Goal: Obtain resource: Obtain resource

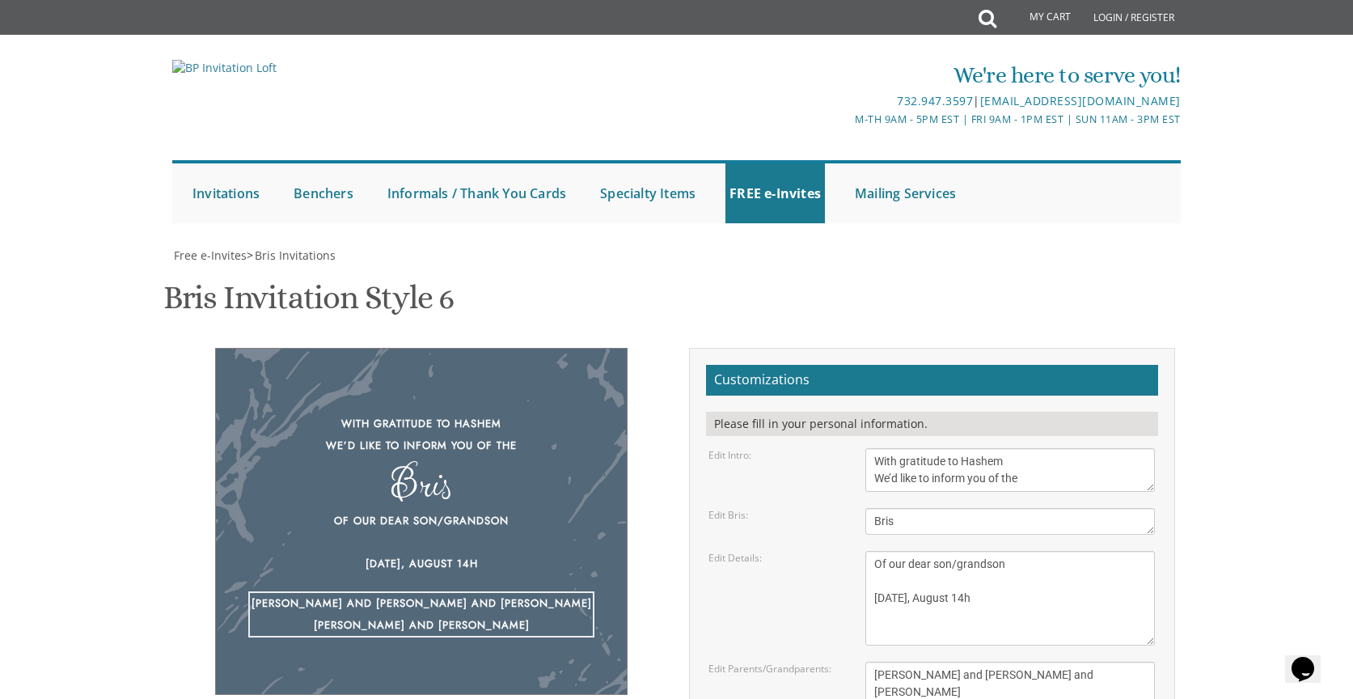
click at [989, 551] on textarea "Of our dear son/grandson This Shabbos, Parshas Bo at our home [STREET_ADDRESS][…" at bounding box center [1011, 598] width 290 height 95
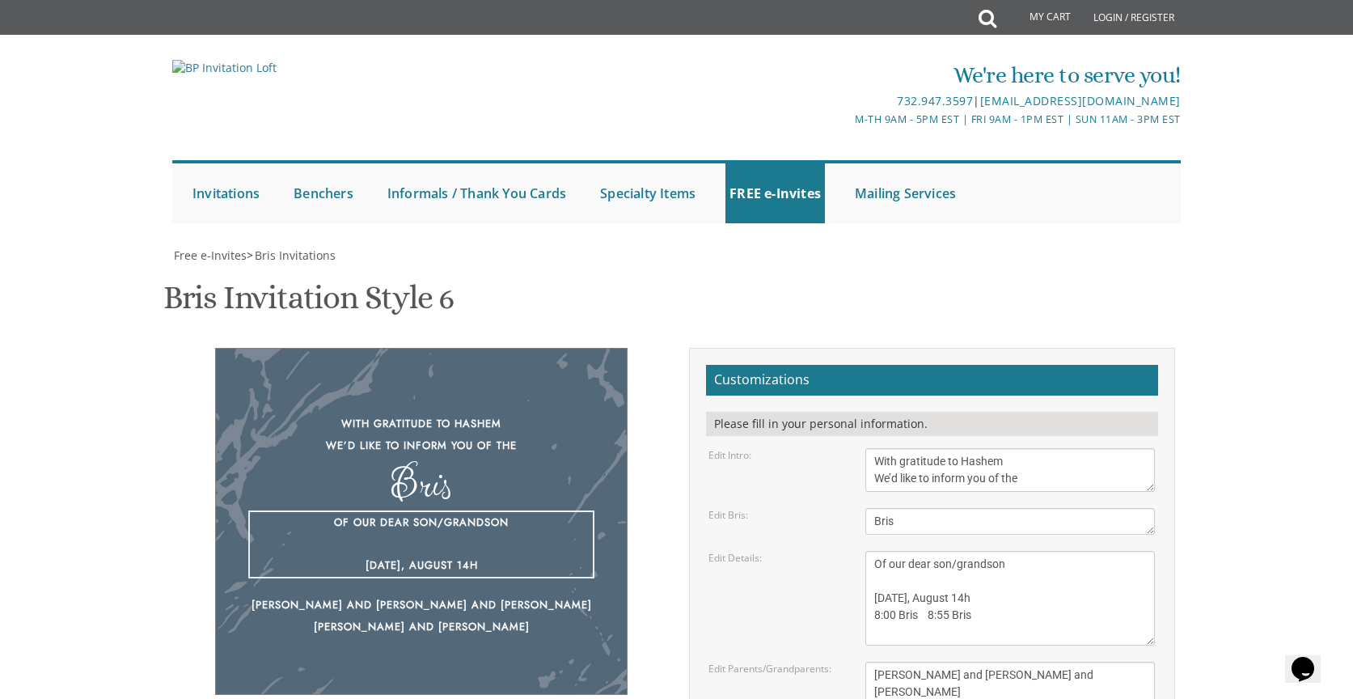
drag, startPoint x: 902, startPoint y: 450, endPoint x: 922, endPoint y: 450, distance: 20.2
click at [922, 551] on textarea "Of our dear son/grandson This Shabbos, Parshas Bo at our home [STREET_ADDRESS][…" at bounding box center [1011, 598] width 290 height 95
click at [1017, 551] on textarea "Of our dear son/grandson This Shabbos, Parshas Bo at our home [STREET_ADDRESS][…" at bounding box center [1011, 598] width 290 height 95
click at [1086, 662] on textarea "[PERSON_NAME] and [PERSON_NAME] [PERSON_NAME] and [PERSON_NAME] [PERSON_NAME] a…" at bounding box center [1011, 692] width 290 height 61
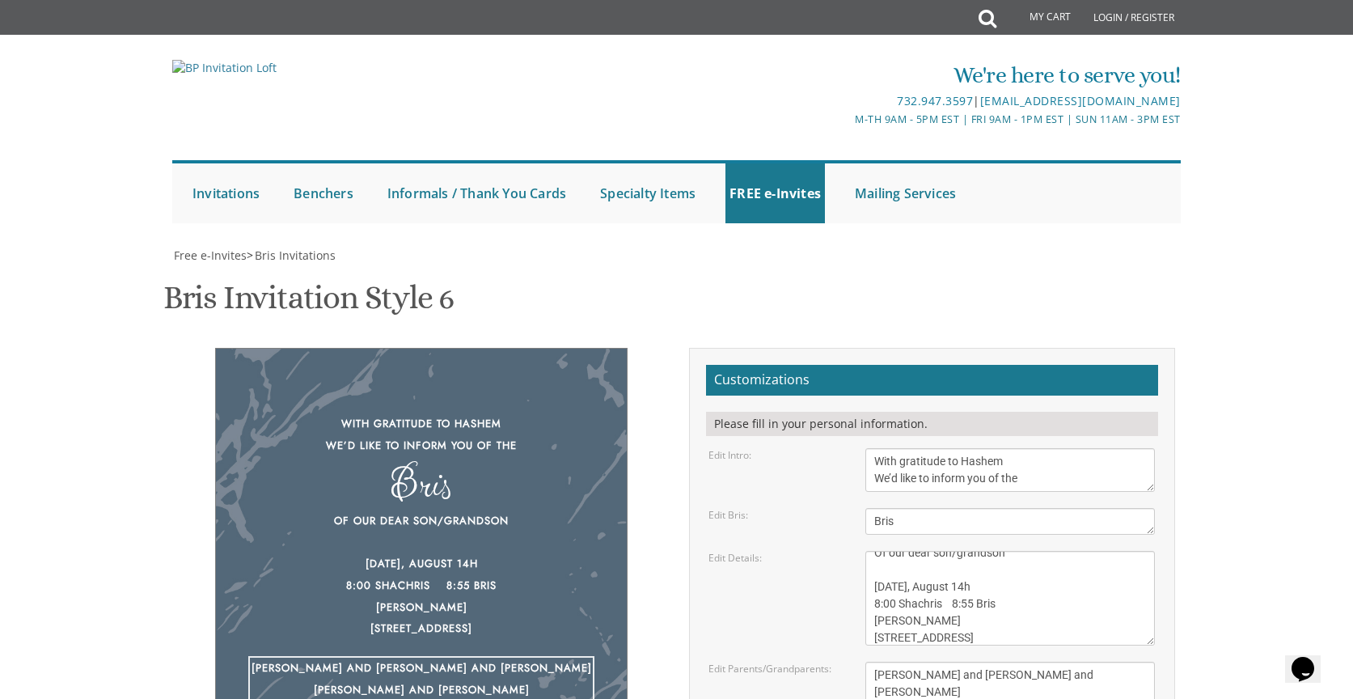
click at [656, 495] on div "With gratitude to Hashem We’d like to inform you of the Bris Of our dear son/gr…" at bounding box center [422, 554] width 486 height 412
click at [356, 510] on div "Of our dear son/grandson [DATE], August 14h 8:00 Shachris 8:55 Bris [PERSON_NAM…" at bounding box center [421, 574] width 346 height 129
click at [874, 551] on textarea "Of our dear son/grandson This Shabbos, Parshas Bo at our home [STREET_ADDRESS][…" at bounding box center [1011, 598] width 290 height 95
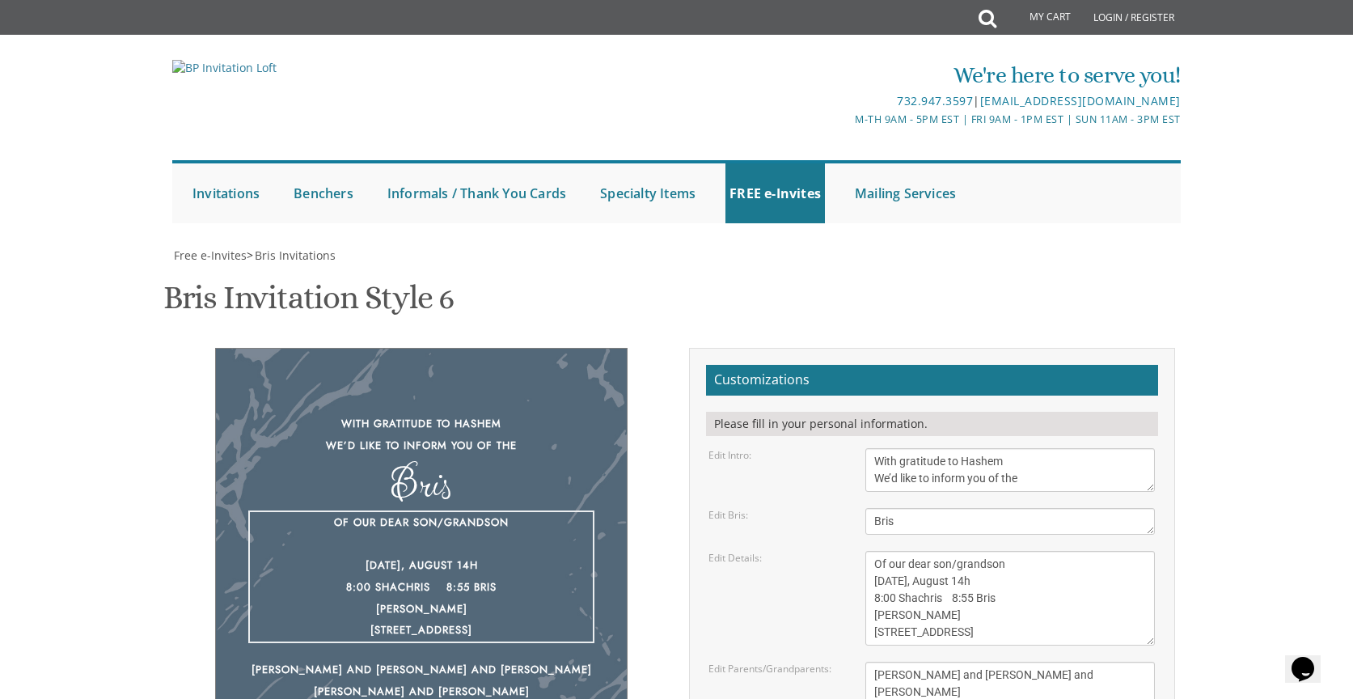
type textarea "Of our dear son/grandson [DATE], August 14h 8:00 Shachris 8:55 Bris [PERSON_NAM…"
click at [974, 662] on textarea "[PERSON_NAME] and [PERSON_NAME] [PERSON_NAME] and [PERSON_NAME] [PERSON_NAME] a…" at bounding box center [1011, 692] width 290 height 61
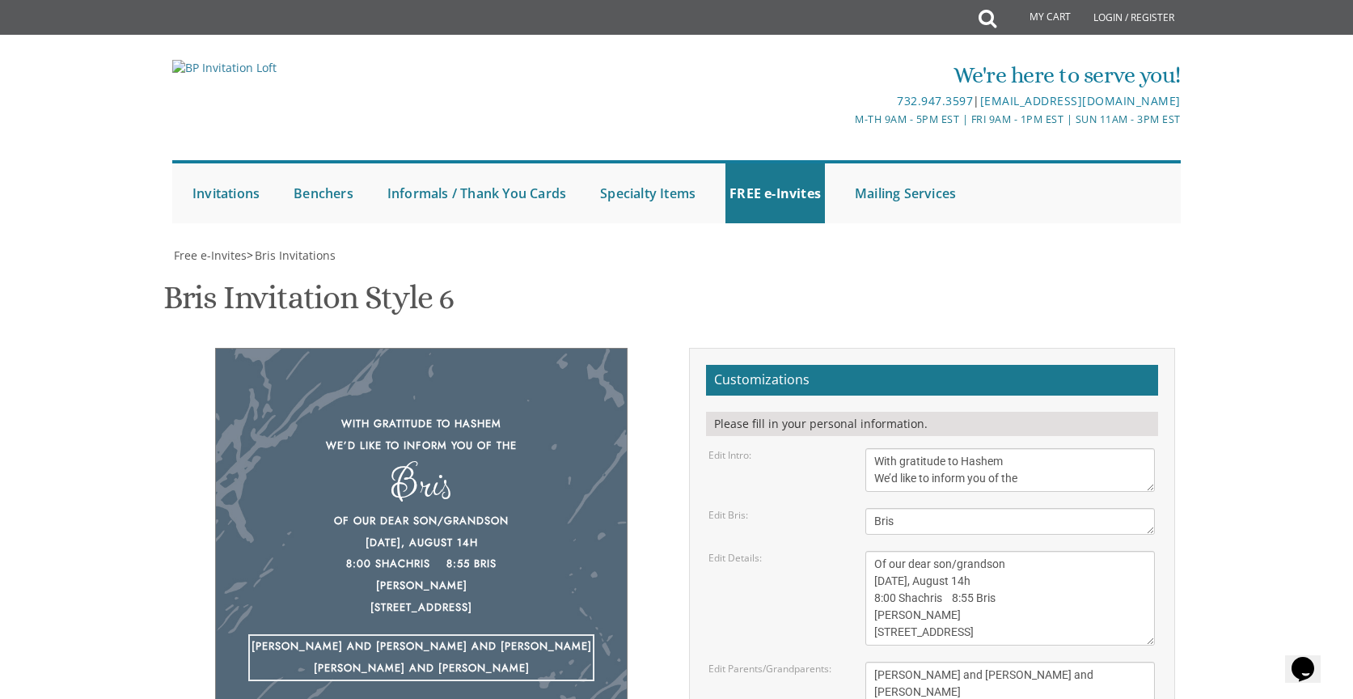
click at [650, 375] on div "With gratitude to Hashem We’d like to inform you of the Bris Of our dear son/gr…" at bounding box center [422, 543] width 486 height 391
click at [953, 662] on textarea "[PERSON_NAME] and [PERSON_NAME] [PERSON_NAME] and [PERSON_NAME] [PERSON_NAME] a…" at bounding box center [1011, 692] width 290 height 61
click at [902, 662] on textarea "[PERSON_NAME] and [PERSON_NAME] [PERSON_NAME] and [PERSON_NAME] [PERSON_NAME] a…" at bounding box center [1011, 692] width 290 height 61
type textarea "[PERSON_NAME] and [PERSON_NAME] and [PERSON_NAME] [PERSON_NAME] and [PERSON_NAM…"
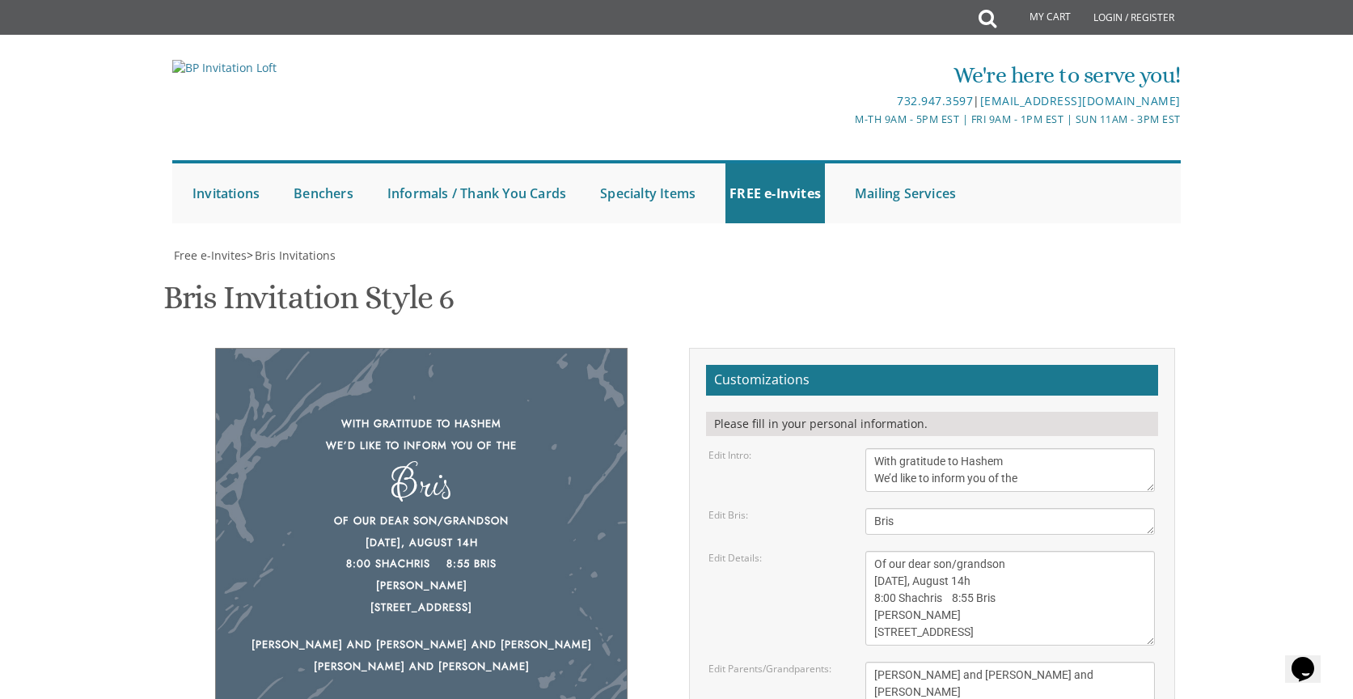
type input "[EMAIL_ADDRESS][DOMAIN_NAME]"
click at [910, 662] on textarea "[PERSON_NAME] and [PERSON_NAME] [PERSON_NAME] and [PERSON_NAME] [PERSON_NAME] a…" at bounding box center [1011, 692] width 290 height 61
click at [957, 551] on textarea "Of our dear son/grandson This Shabbos, Parshas Bo at our home [STREET_ADDRESS][…" at bounding box center [1011, 598] width 290 height 95
drag, startPoint x: 928, startPoint y: 515, endPoint x: 909, endPoint y: 518, distance: 18.8
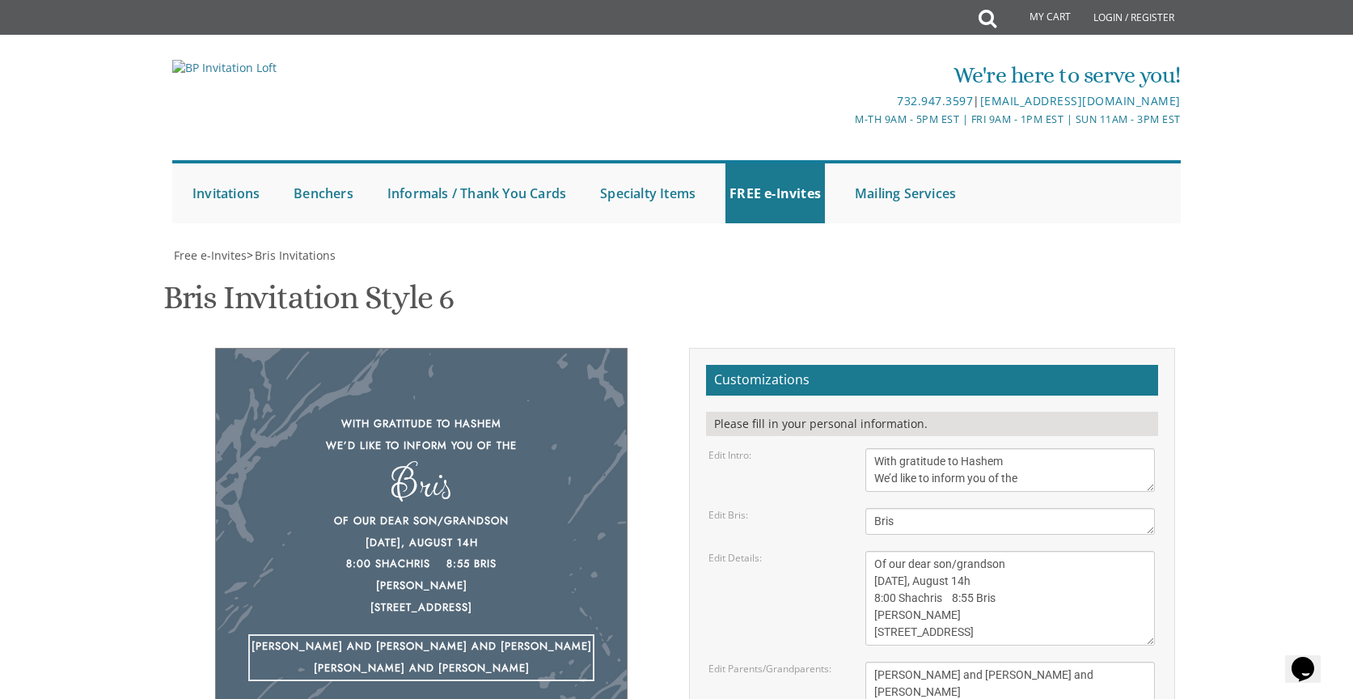
click at [909, 662] on textarea "[PERSON_NAME] and [PERSON_NAME] [PERSON_NAME] and [PERSON_NAME] [PERSON_NAME] a…" at bounding box center [1011, 692] width 290 height 61
drag, startPoint x: 927, startPoint y: 529, endPoint x: 908, endPoint y: 530, distance: 19.4
click at [908, 662] on textarea "[PERSON_NAME] and [PERSON_NAME] [PERSON_NAME] and [PERSON_NAME] [PERSON_NAME] a…" at bounding box center [1011, 692] width 290 height 61
drag, startPoint x: 970, startPoint y: 548, endPoint x: 952, endPoint y: 548, distance: 17.8
click at [952, 662] on textarea "[PERSON_NAME] and [PERSON_NAME] [PERSON_NAME] and [PERSON_NAME] [PERSON_NAME] a…" at bounding box center [1011, 692] width 290 height 61
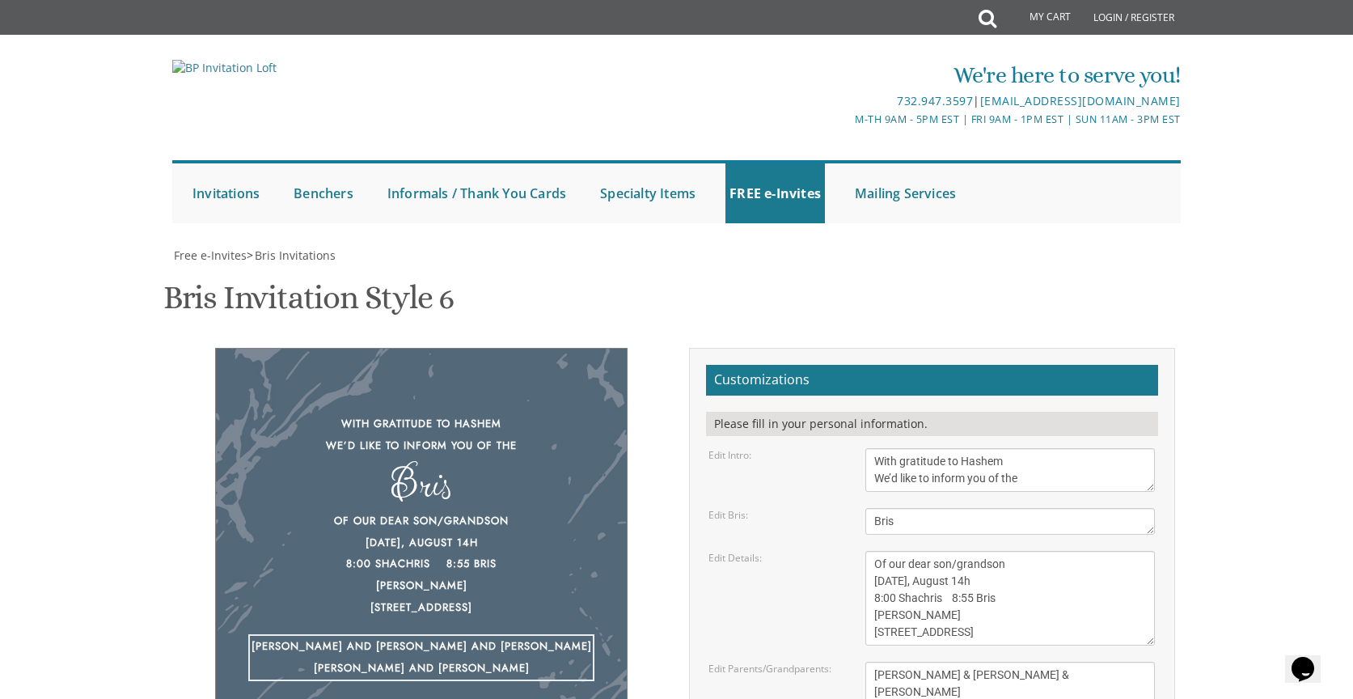
type textarea "[PERSON_NAME] & [PERSON_NAME] & [PERSON_NAME] [PERSON_NAME] & [PERSON_NAME]"
click at [964, 551] on textarea "Of our dear son/grandson This Shabbos, Parshas Bo at our home [STREET_ADDRESS][…" at bounding box center [1011, 598] width 290 height 95
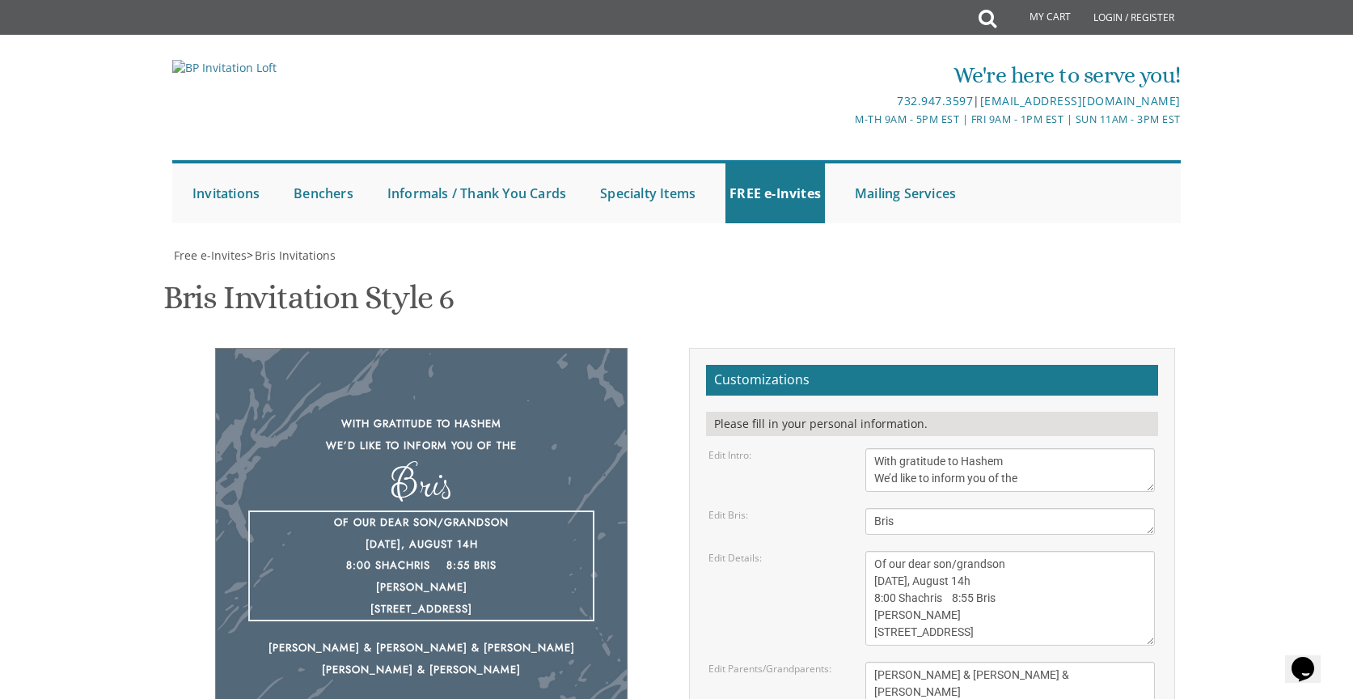
click at [1238, 337] on body "My Cart Total: View Cart Item(s) Submit My Cart Total: View Cart Item(s) Login …" at bounding box center [676, 662] width 1353 height 1324
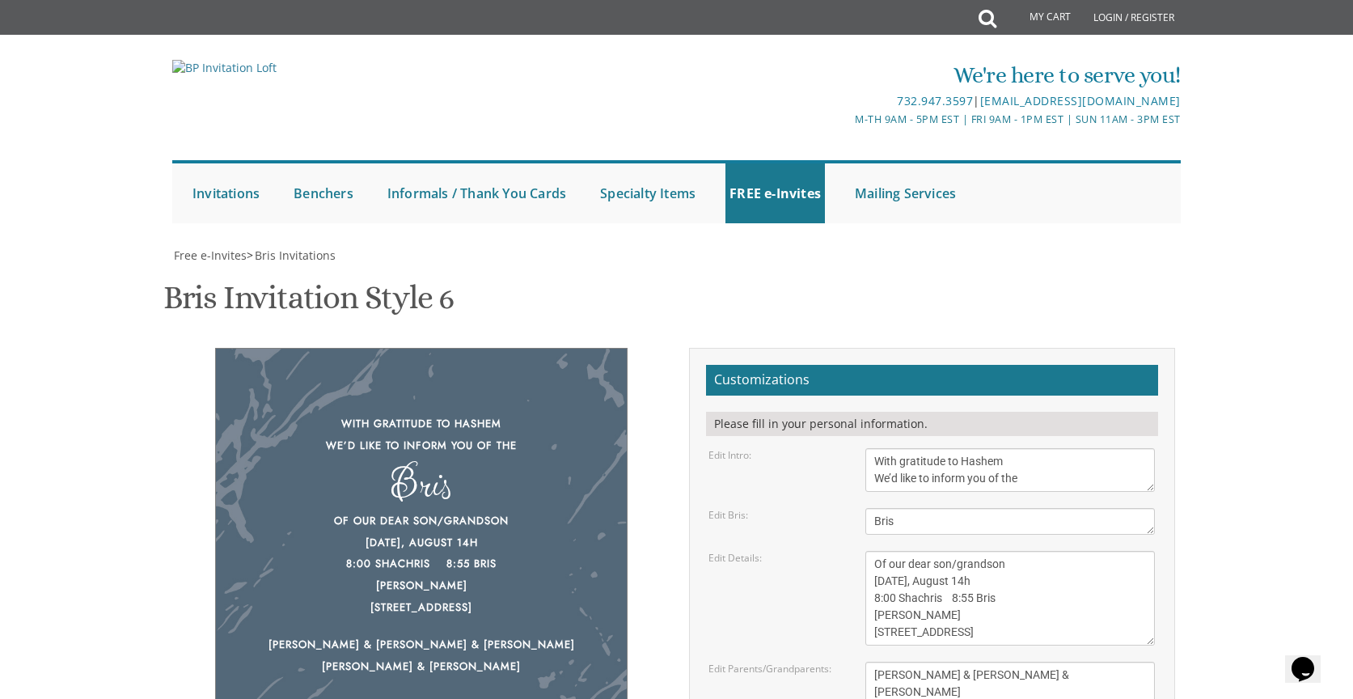
drag, startPoint x: 874, startPoint y: 299, endPoint x: 1039, endPoint y: 317, distance: 166.8
click at [1039, 448] on textarea "With gratitude to Hashem We’d like to inform you of the" at bounding box center [1011, 470] width 290 height 44
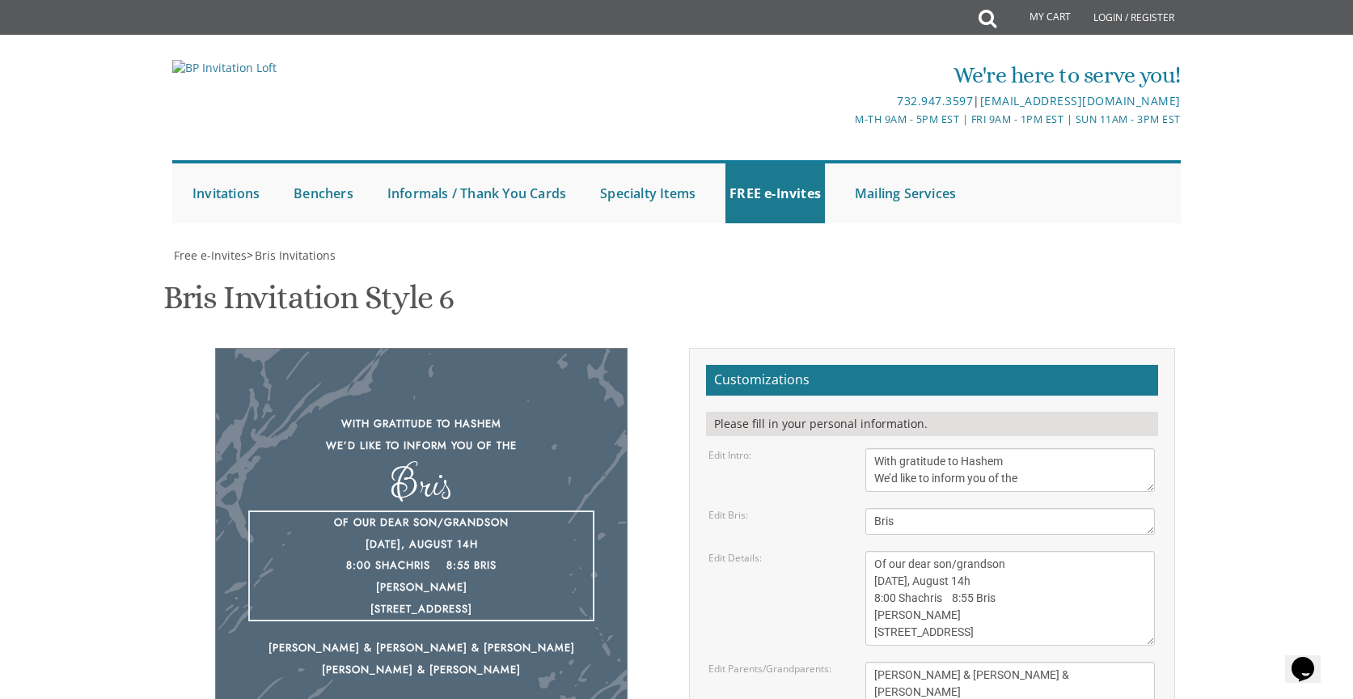
scroll to position [17, 0]
drag, startPoint x: 872, startPoint y: 390, endPoint x: 1072, endPoint y: 481, distance: 219.7
click at [1072, 551] on textarea "Of our dear son/grandson This Shabbos, Parshas Bo at our home [STREET_ADDRESS][…" at bounding box center [1011, 598] width 290 height 95
